Goal: Information Seeking & Learning: Learn about a topic

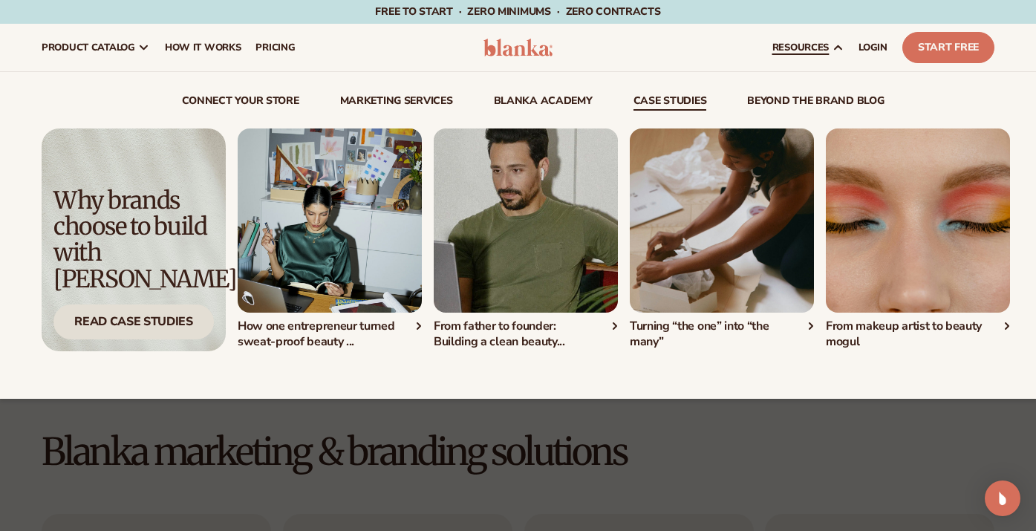
click at [168, 323] on div "Read Case Studies" at bounding box center [133, 322] width 160 height 35
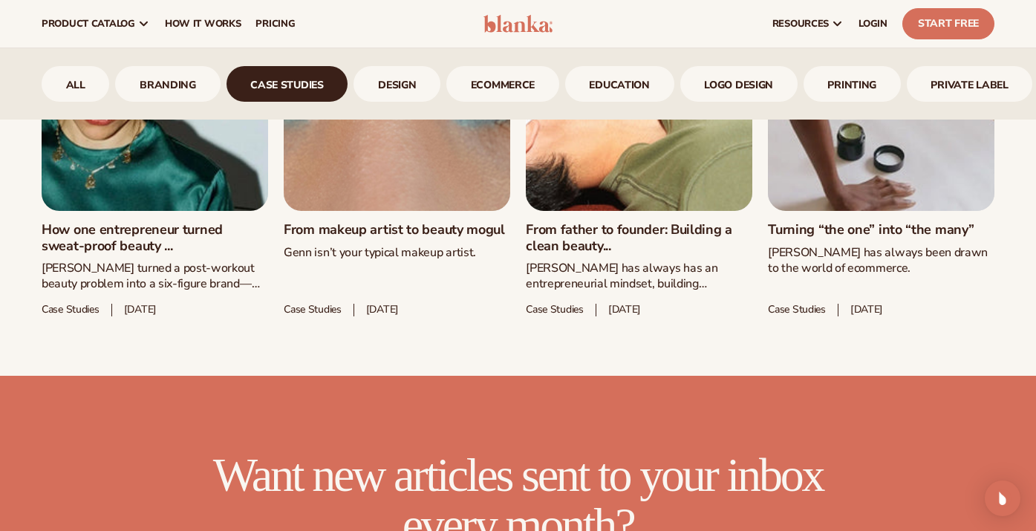
scroll to position [848, 0]
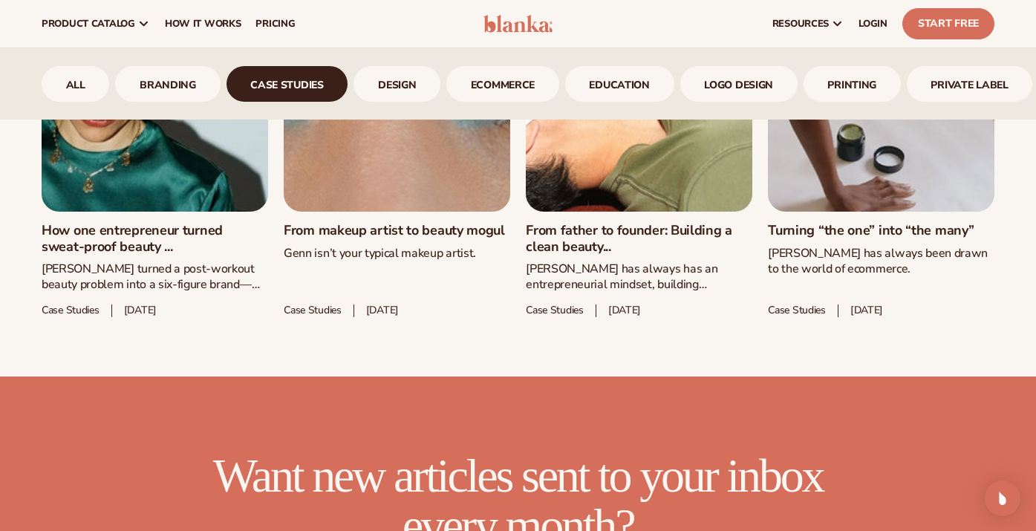
click at [200, 223] on link "How one entrepreneur turned sweat-proof beauty ..." at bounding box center [155, 239] width 227 height 32
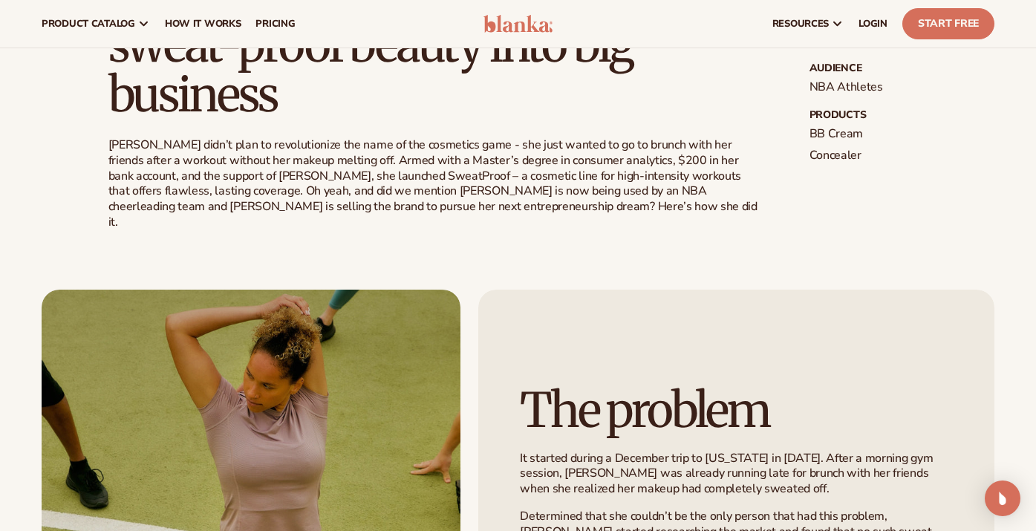
scroll to position [487, 0]
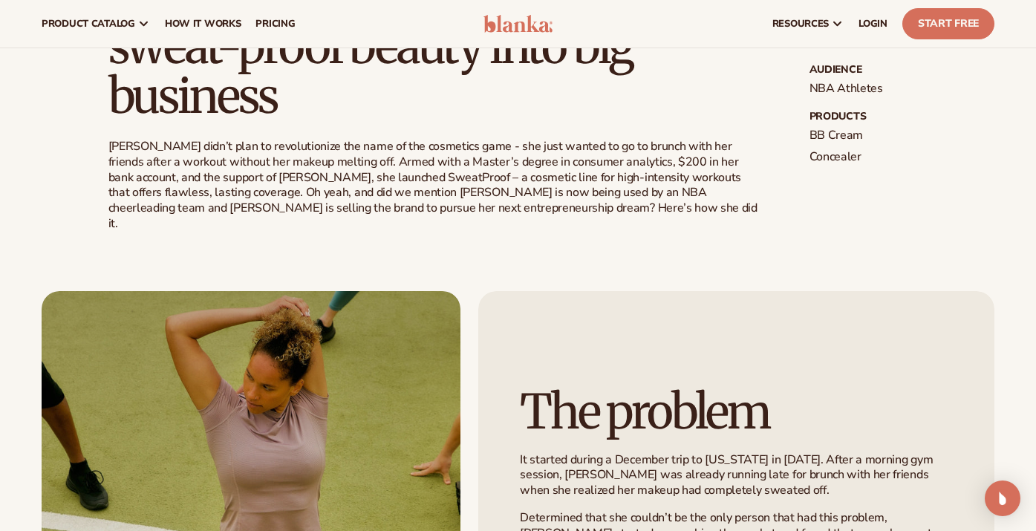
drag, startPoint x: 233, startPoint y: 225, endPoint x: 247, endPoint y: 255, distance: 33.3
click at [247, 255] on div "The problem It started during a December trip to Florida in 2021. After a morni…" at bounding box center [518, 478] width 1036 height 492
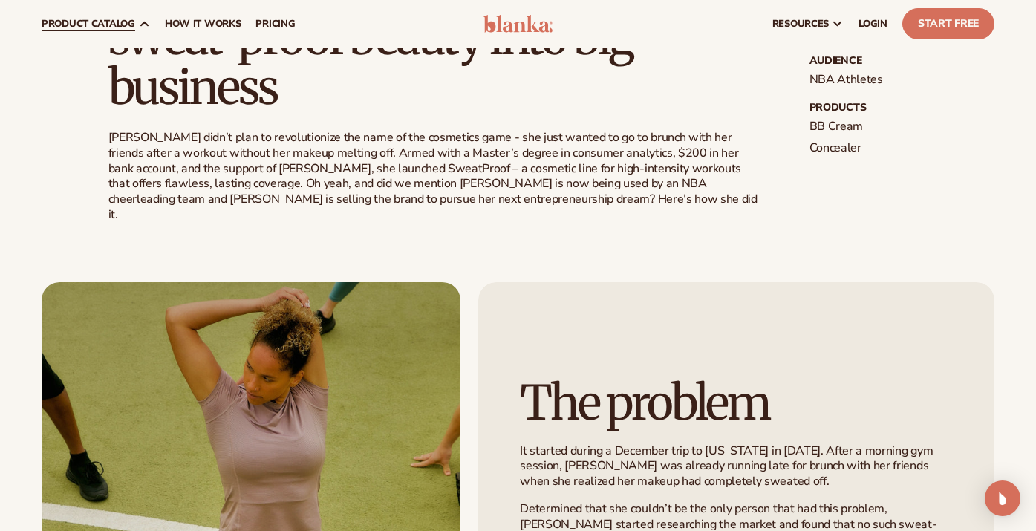
scroll to position [420, 0]
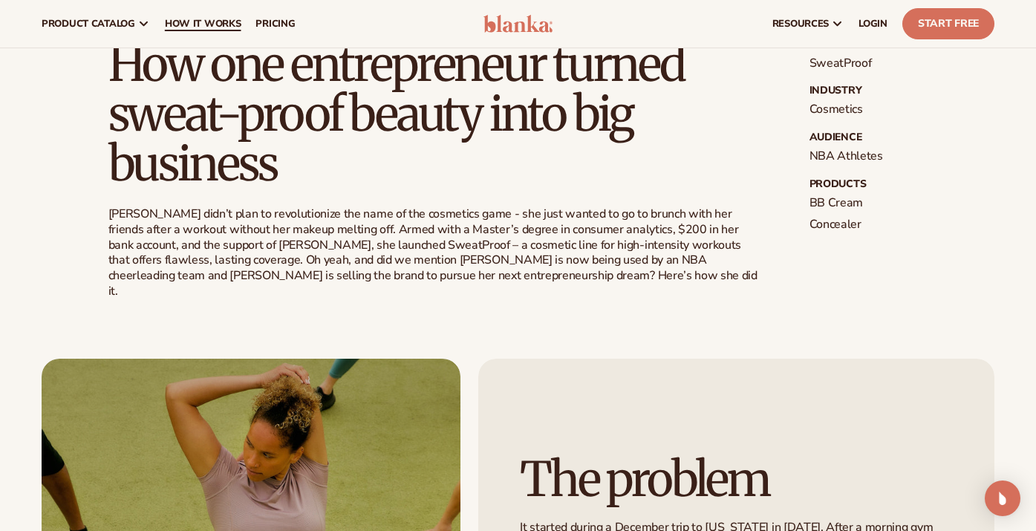
click at [232, 26] on span "How It Works" at bounding box center [203, 24] width 76 height 12
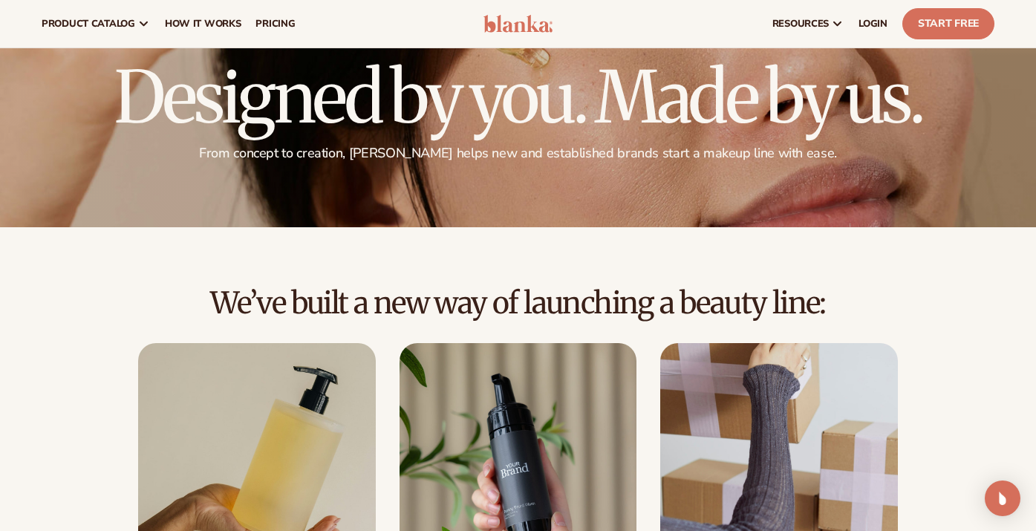
scroll to position [59, 0]
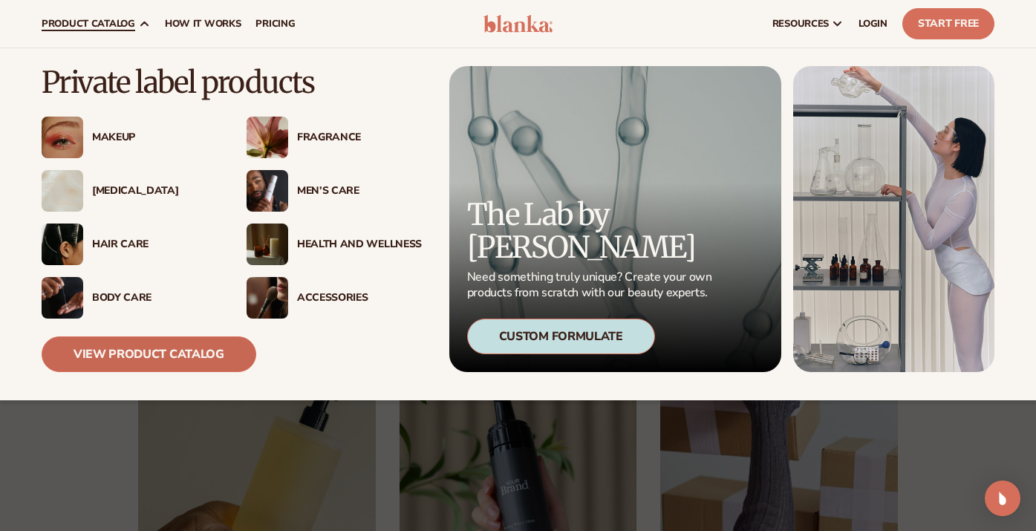
click at [176, 357] on link "View Product Catalog" at bounding box center [149, 354] width 215 height 36
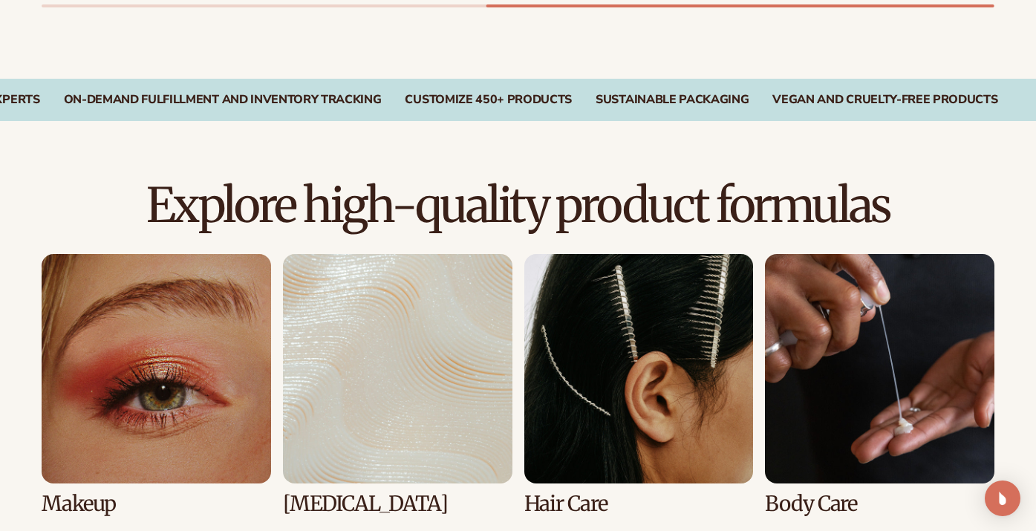
scroll to position [857, 0]
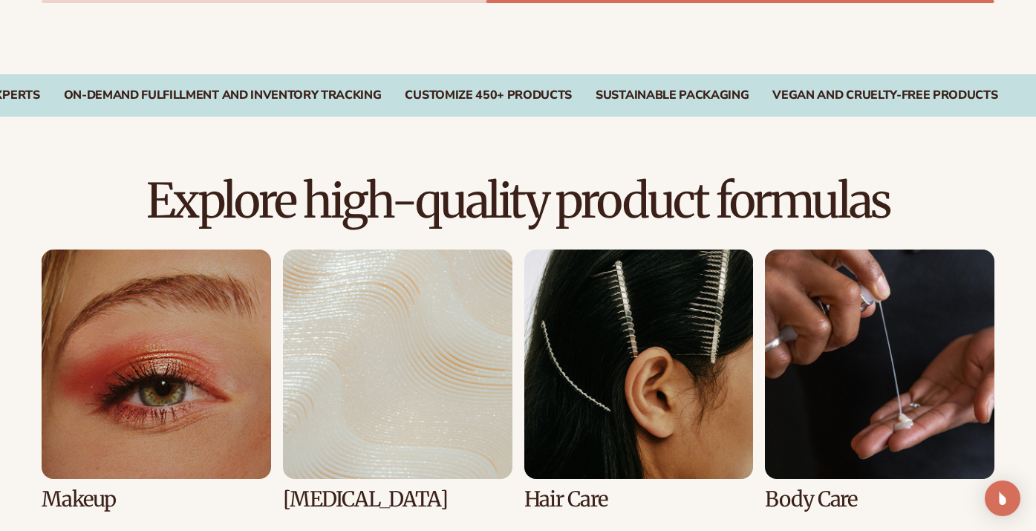
click at [154, 371] on link "1 / 8" at bounding box center [156, 380] width 229 height 261
click at [197, 299] on link "1 / 8" at bounding box center [156, 380] width 229 height 261
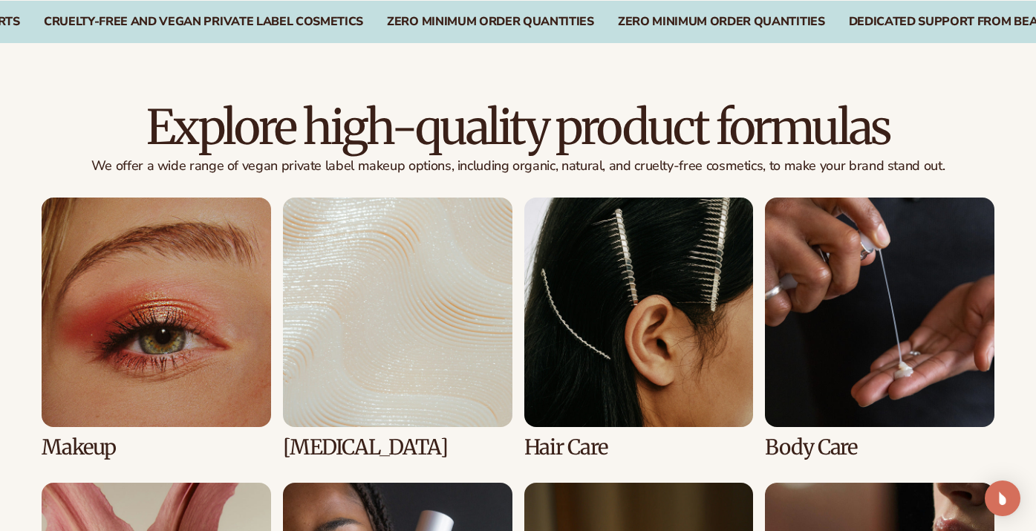
scroll to position [932, 0]
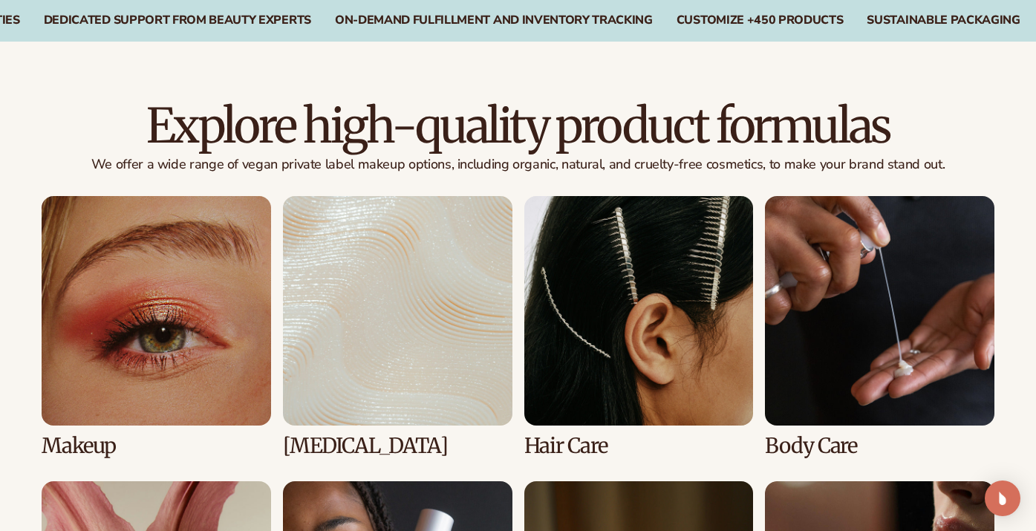
click at [206, 296] on link "1 / 8" at bounding box center [156, 326] width 229 height 261
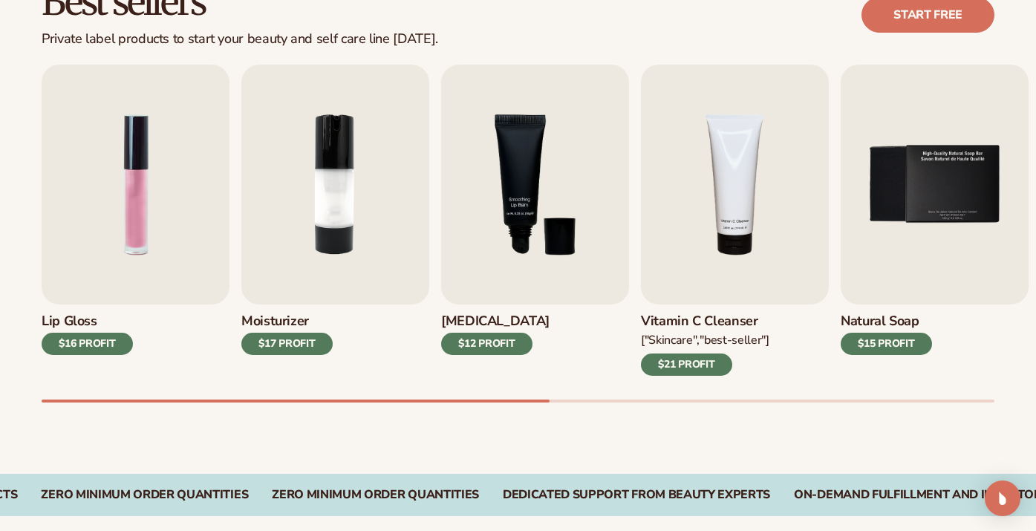
scroll to position [457, 0]
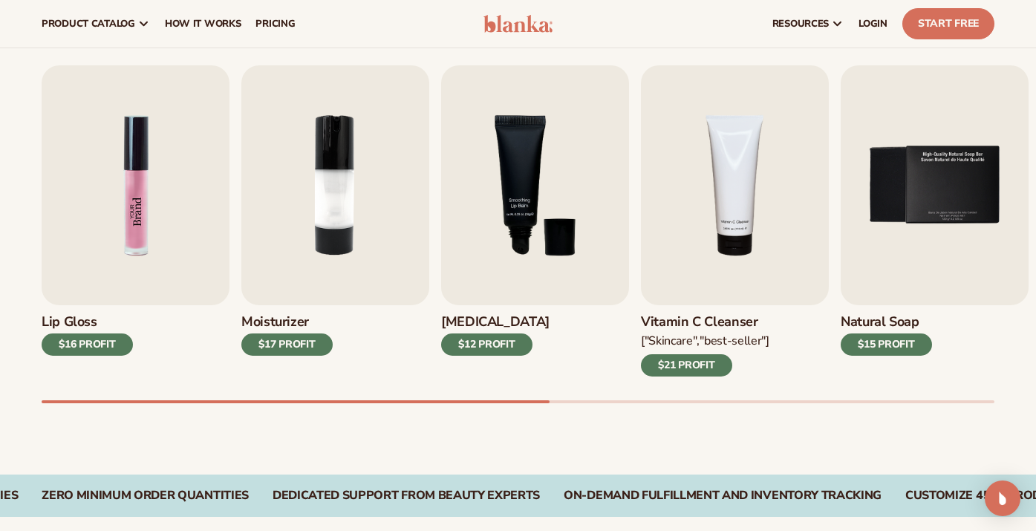
click at [142, 241] on img "1 / 9" at bounding box center [136, 185] width 188 height 240
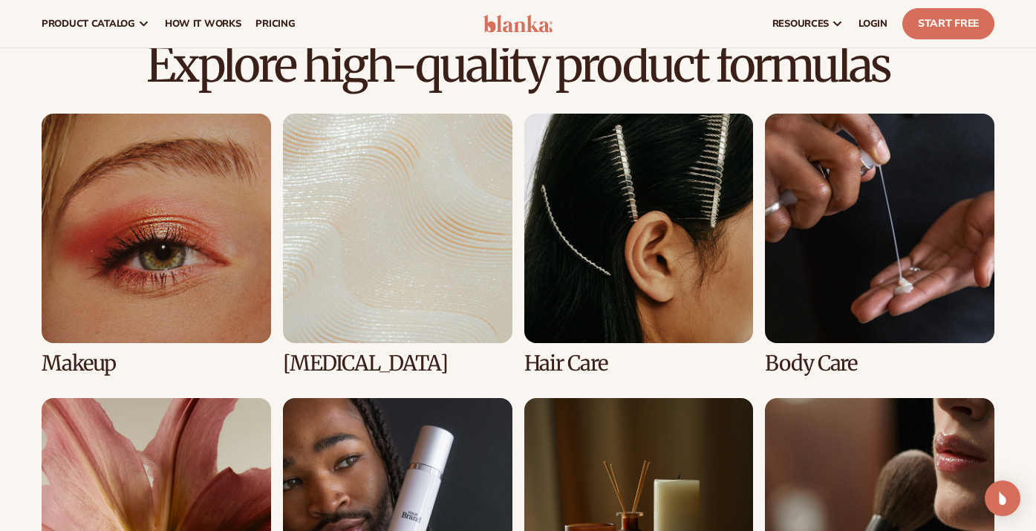
scroll to position [989, 0]
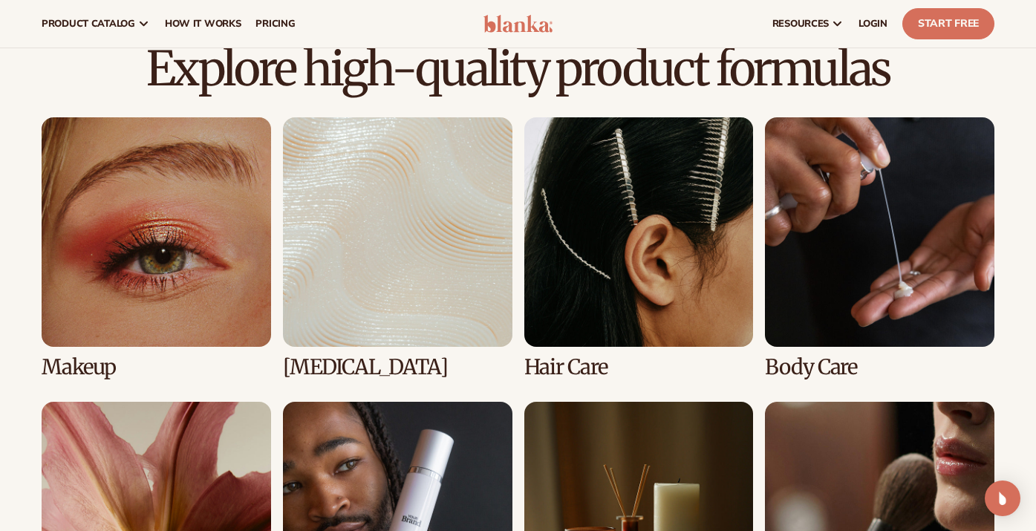
click at [394, 235] on link "2 / 8" at bounding box center [397, 247] width 229 height 261
click at [423, 160] on link "2 / 8" at bounding box center [397, 247] width 229 height 261
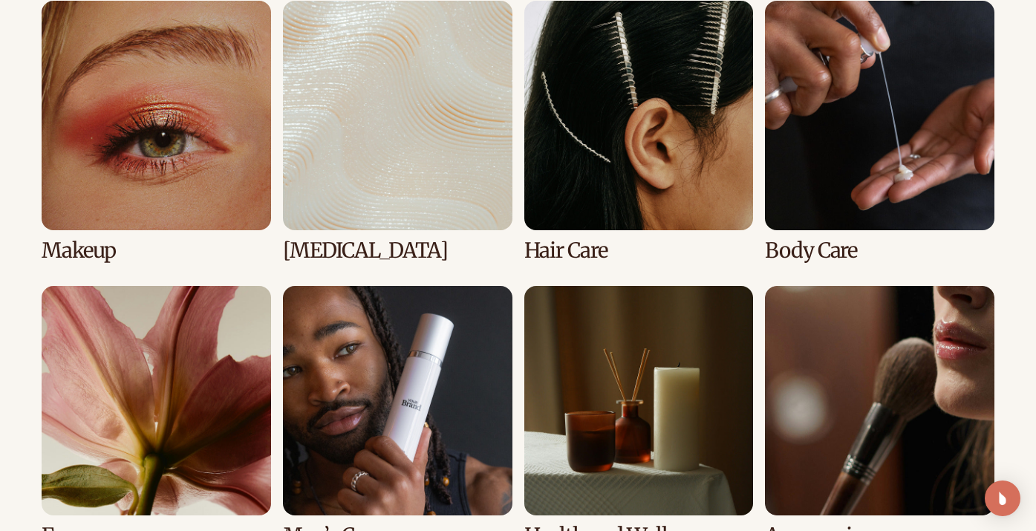
scroll to position [1162, 0]
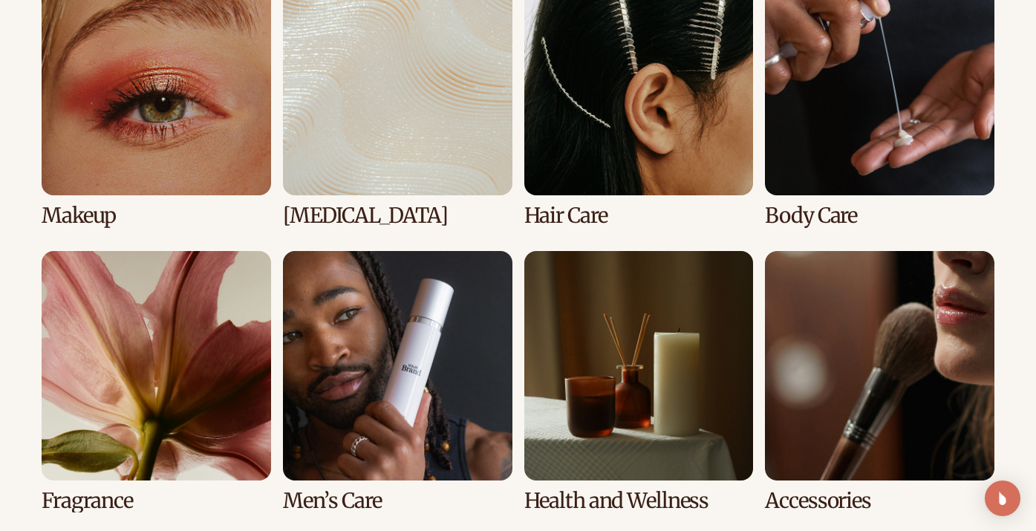
click at [617, 94] on link "3 / 8" at bounding box center [638, 96] width 229 height 261
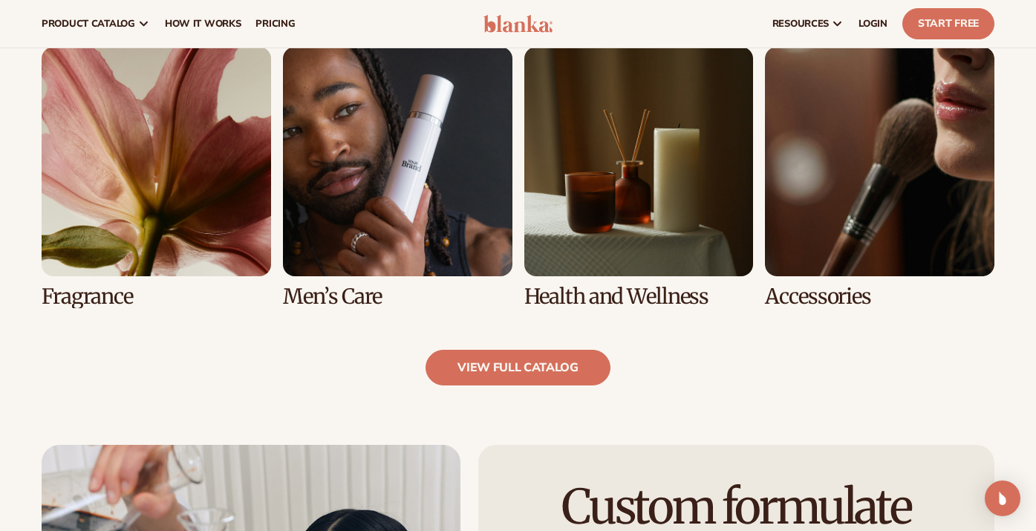
scroll to position [1375, 0]
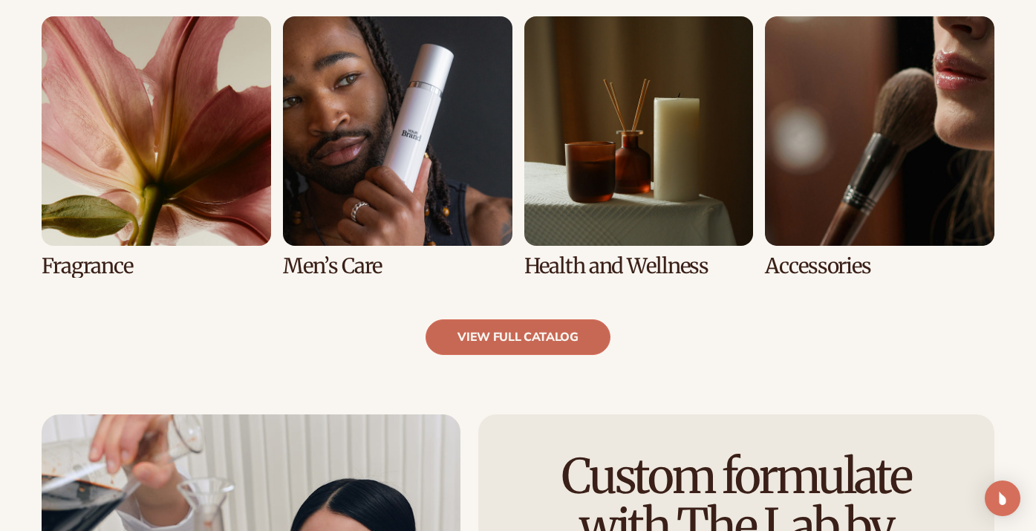
click at [567, 325] on link "view full catalog" at bounding box center [518, 337] width 185 height 36
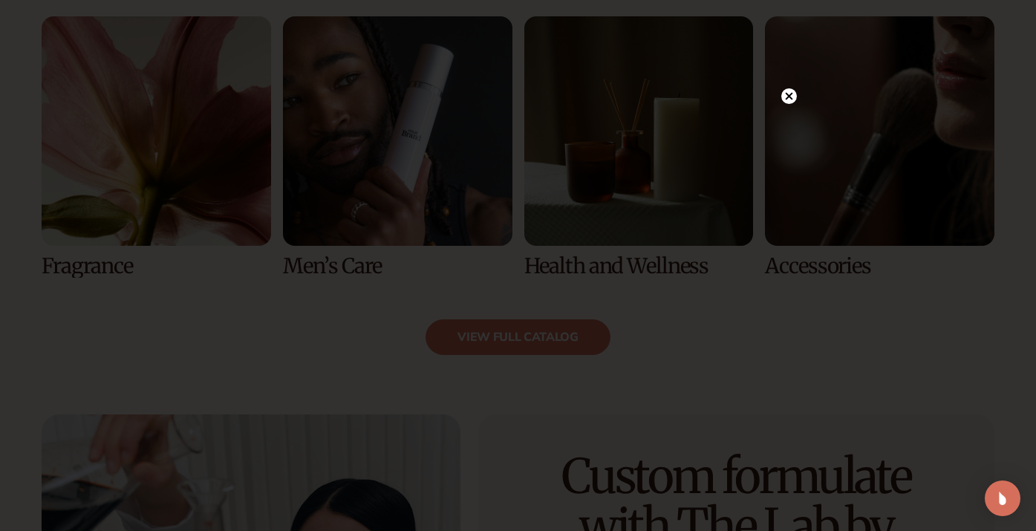
click at [723, 92] on div at bounding box center [518, 265] width 1036 height 531
